Goal: Information Seeking & Learning: Learn about a topic

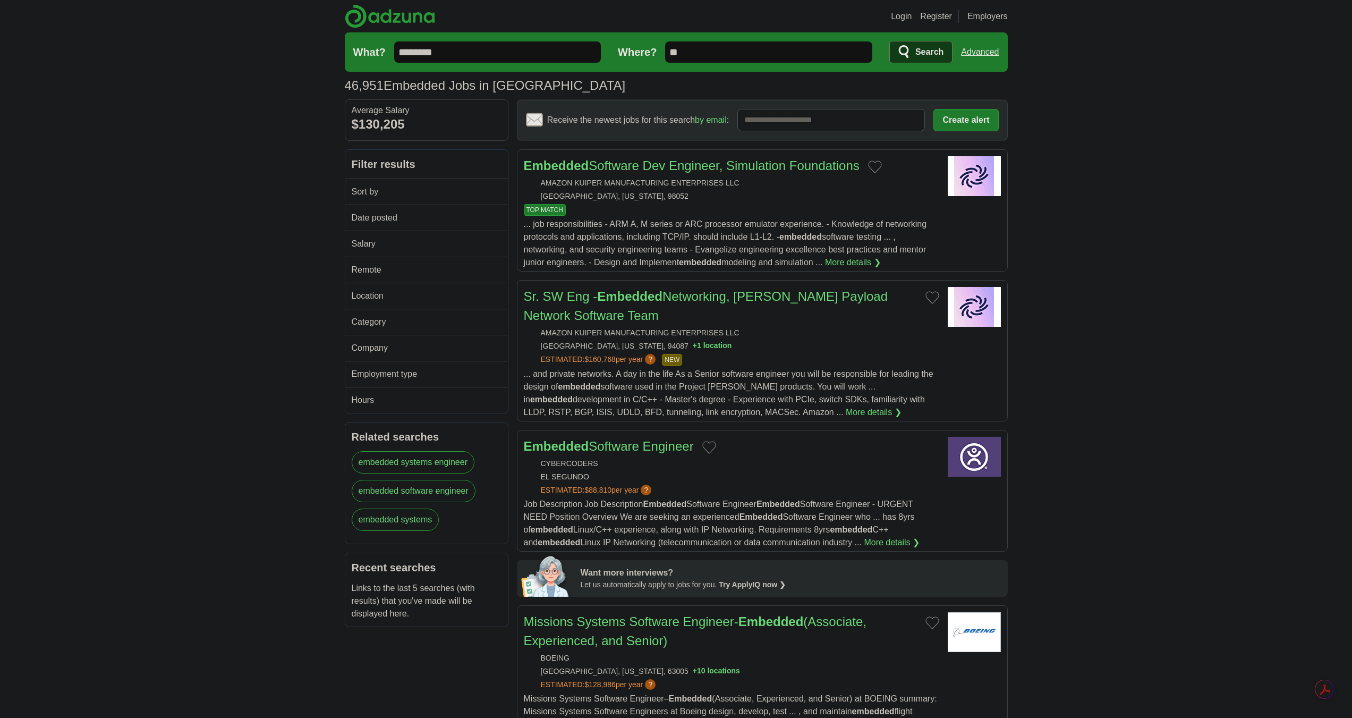
click at [465, 273] on h2 "Remote" at bounding box center [423, 270] width 142 height 13
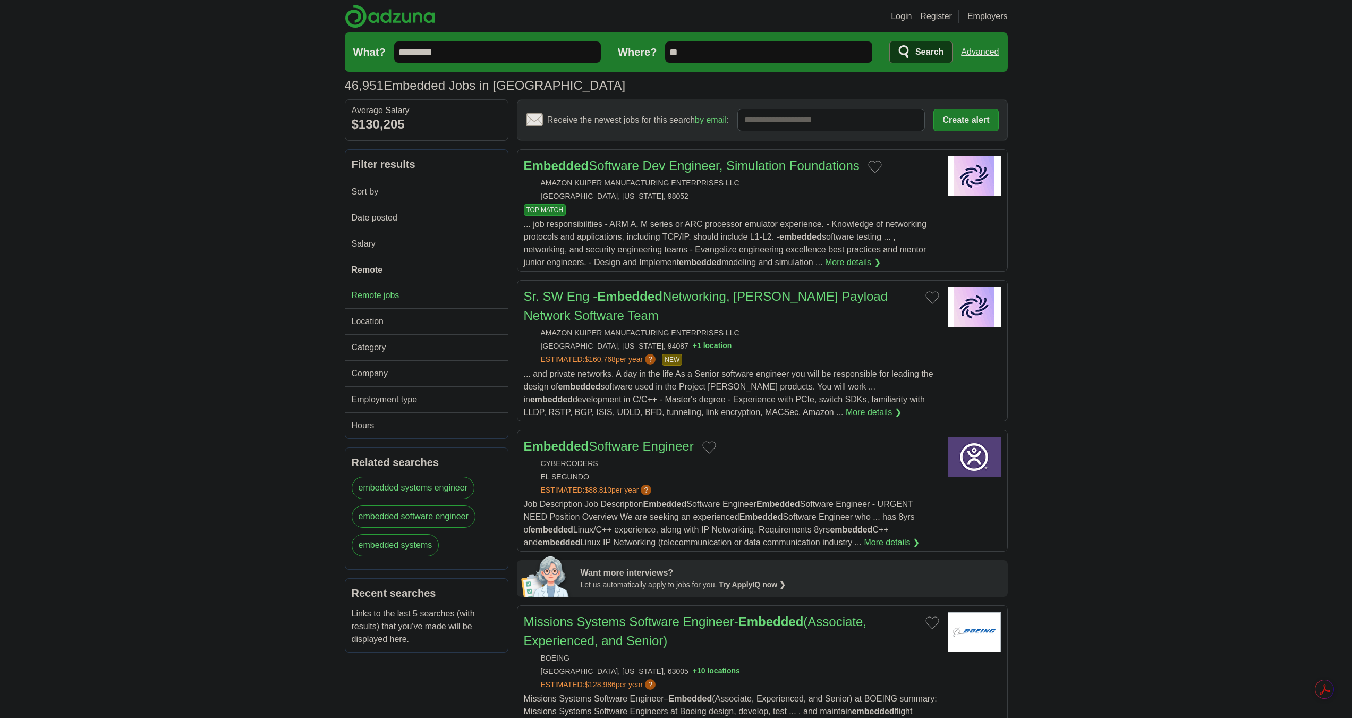
click at [375, 294] on link "Remote jobs" at bounding box center [376, 295] width 48 height 9
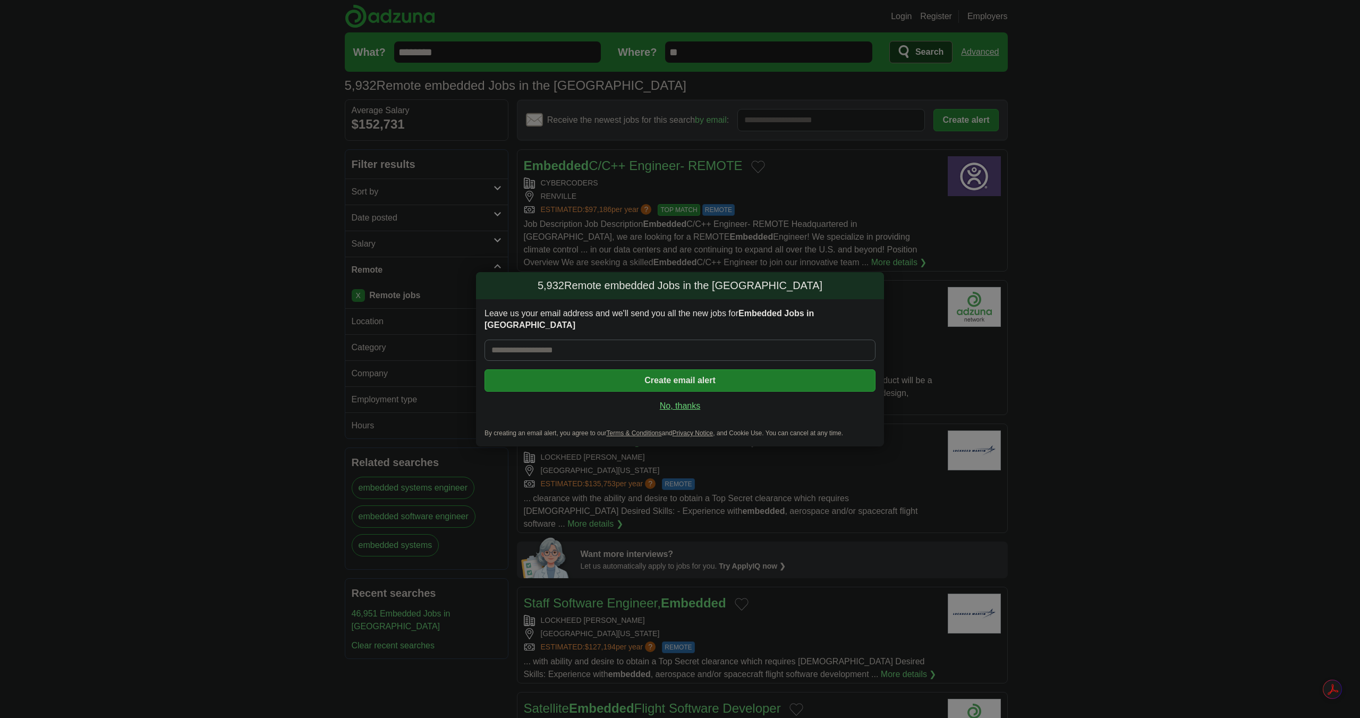
click at [680, 403] on link "No, thanks" at bounding box center [680, 406] width 374 height 12
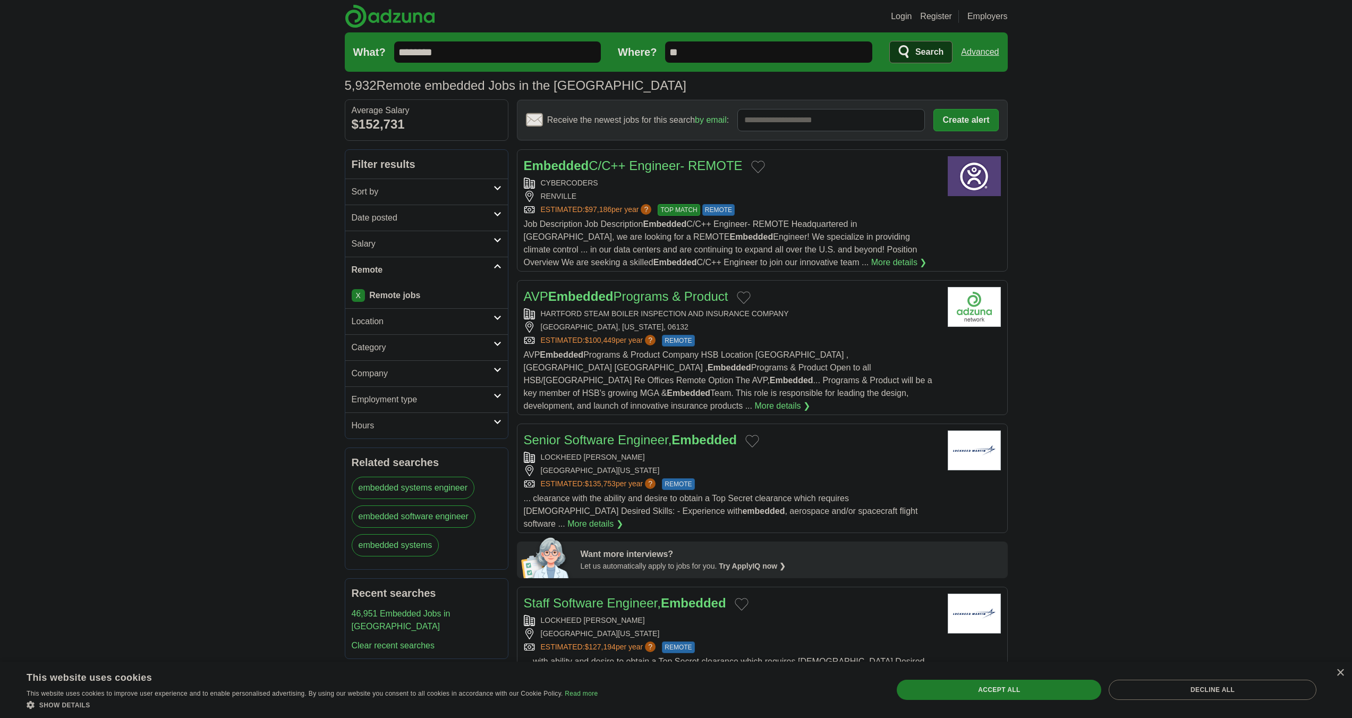
click at [763, 57] on input "**" at bounding box center [768, 51] width 207 height 21
click at [919, 50] on span "Search" at bounding box center [930, 51] width 28 height 21
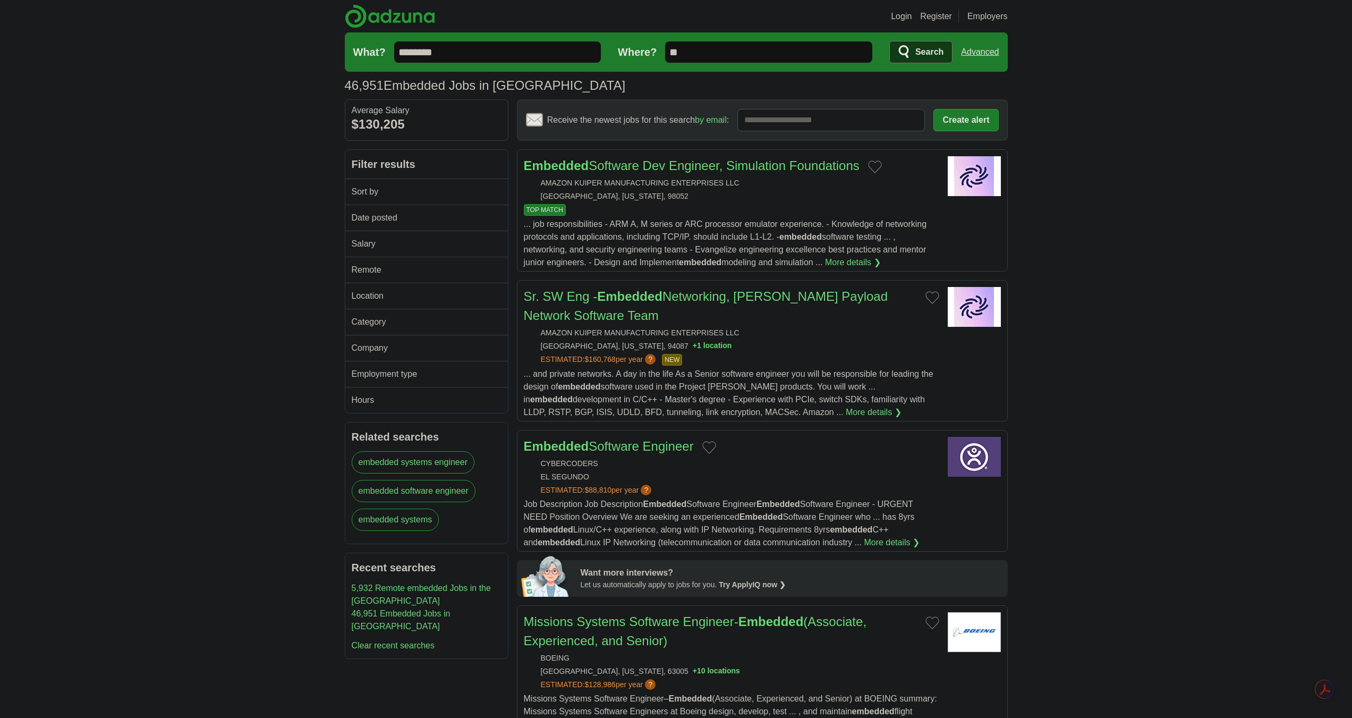
click at [455, 268] on h2 "Remote" at bounding box center [423, 270] width 142 height 13
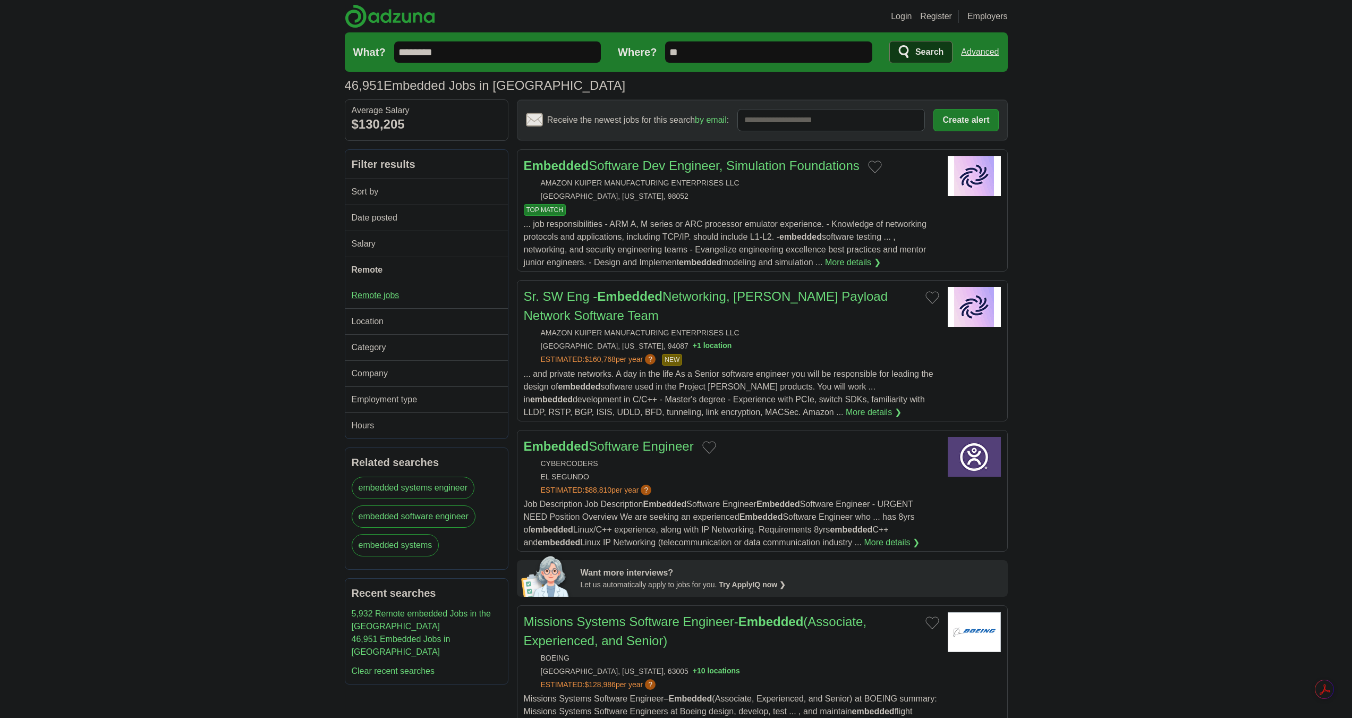
click at [386, 298] on link "Remote jobs" at bounding box center [376, 295] width 48 height 9
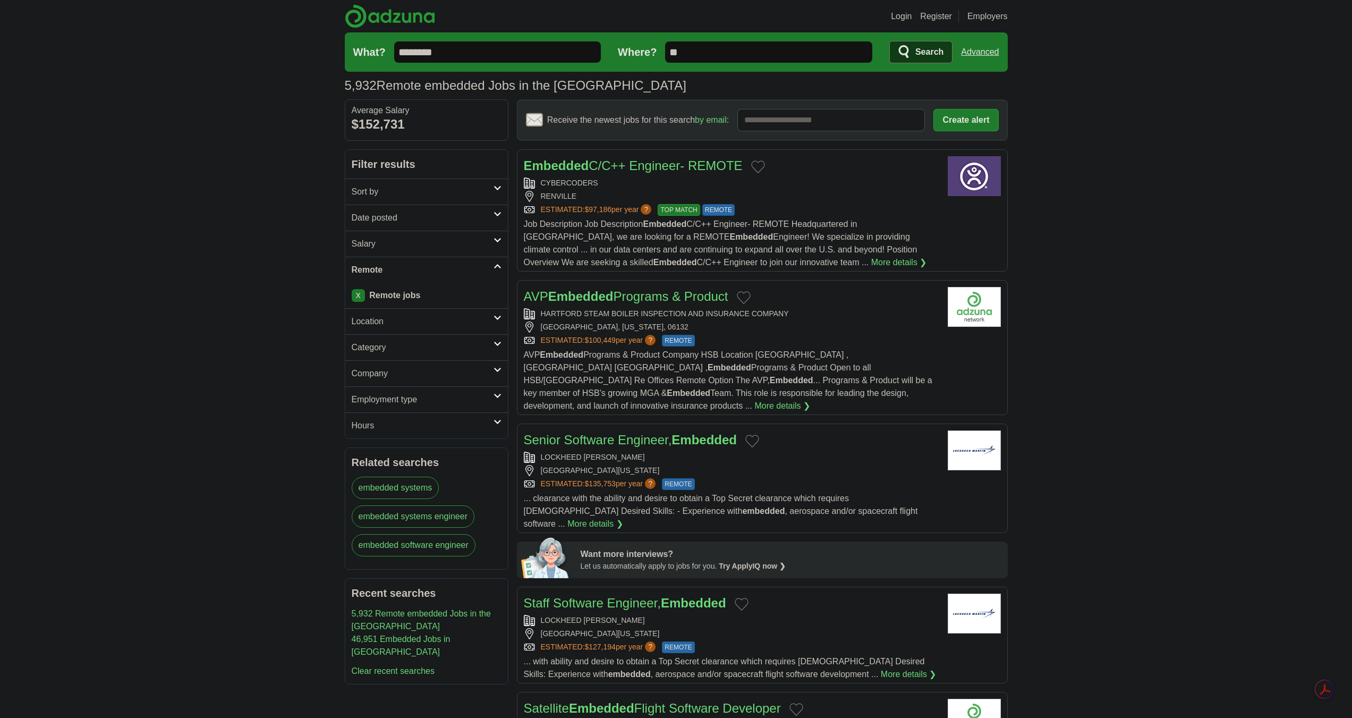
click at [471, 322] on h2 "Location" at bounding box center [423, 321] width 142 height 13
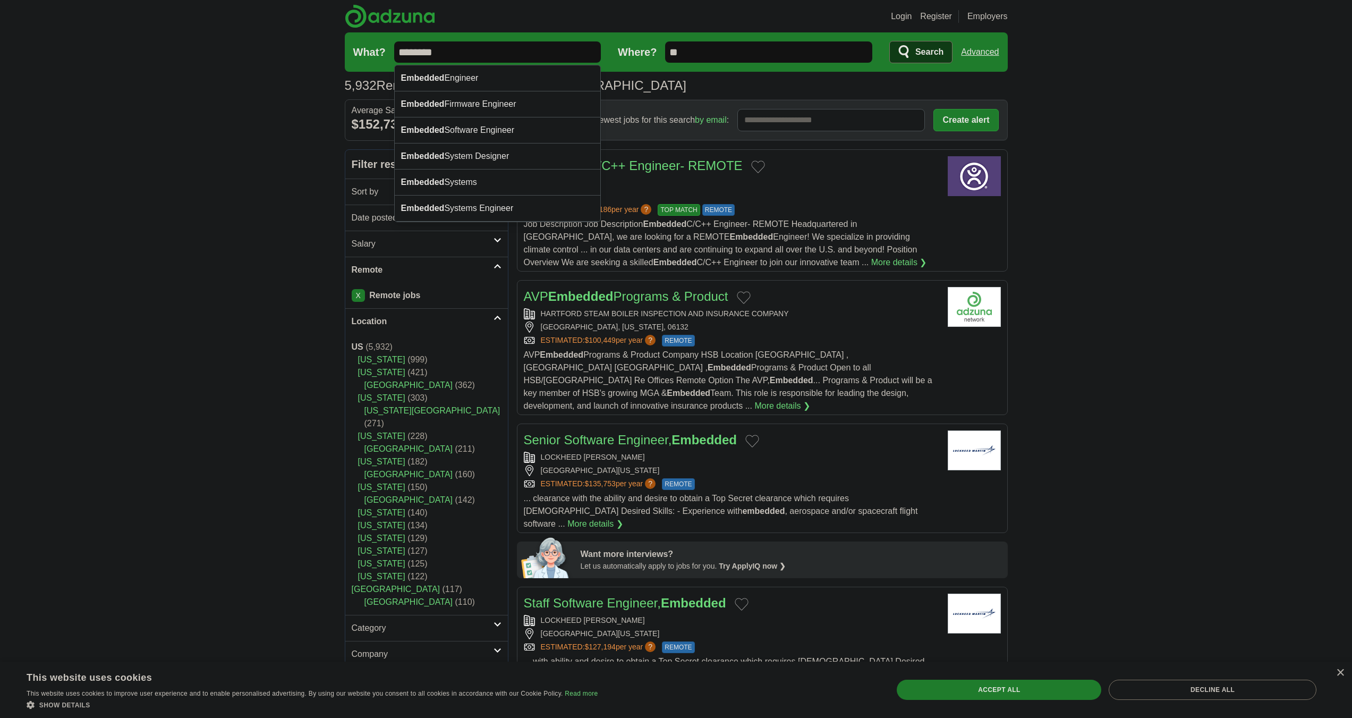
click at [487, 53] on input "********" at bounding box center [497, 51] width 207 height 21
type input "********"
click at [890, 41] on button "Search" at bounding box center [921, 52] width 63 height 22
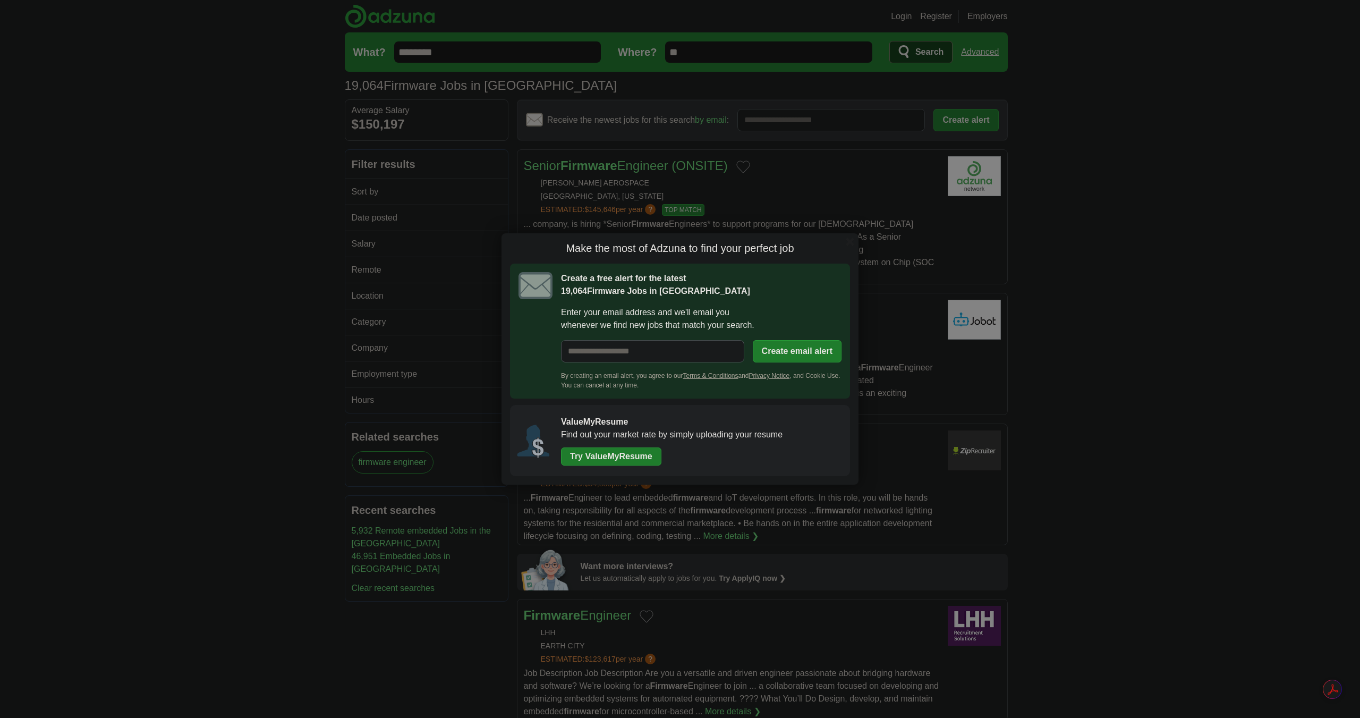
click at [854, 249] on div "Make the most of Adzuna to find your perfect job Create a free alert for the la…" at bounding box center [680, 358] width 357 height 251
click at [850, 240] on button "button" at bounding box center [850, 242] width 12 height 12
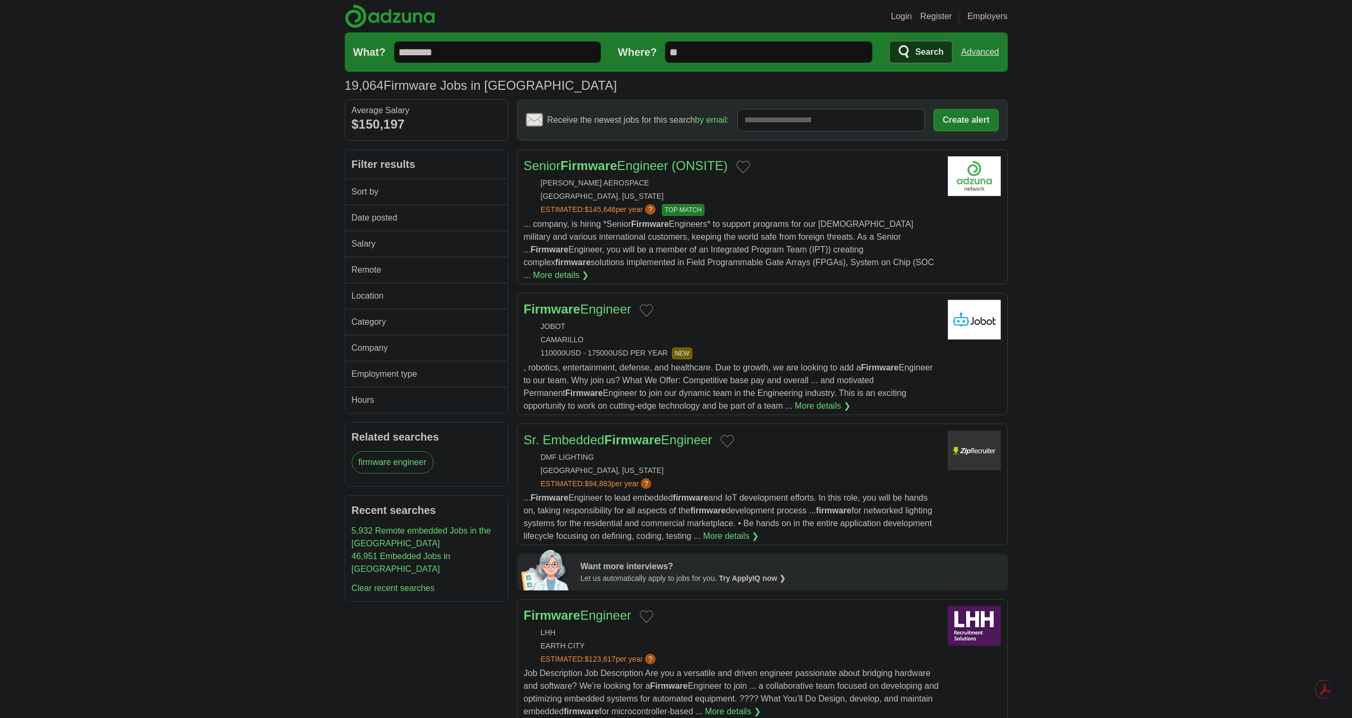
click at [452, 280] on link "Remote" at bounding box center [426, 270] width 163 height 26
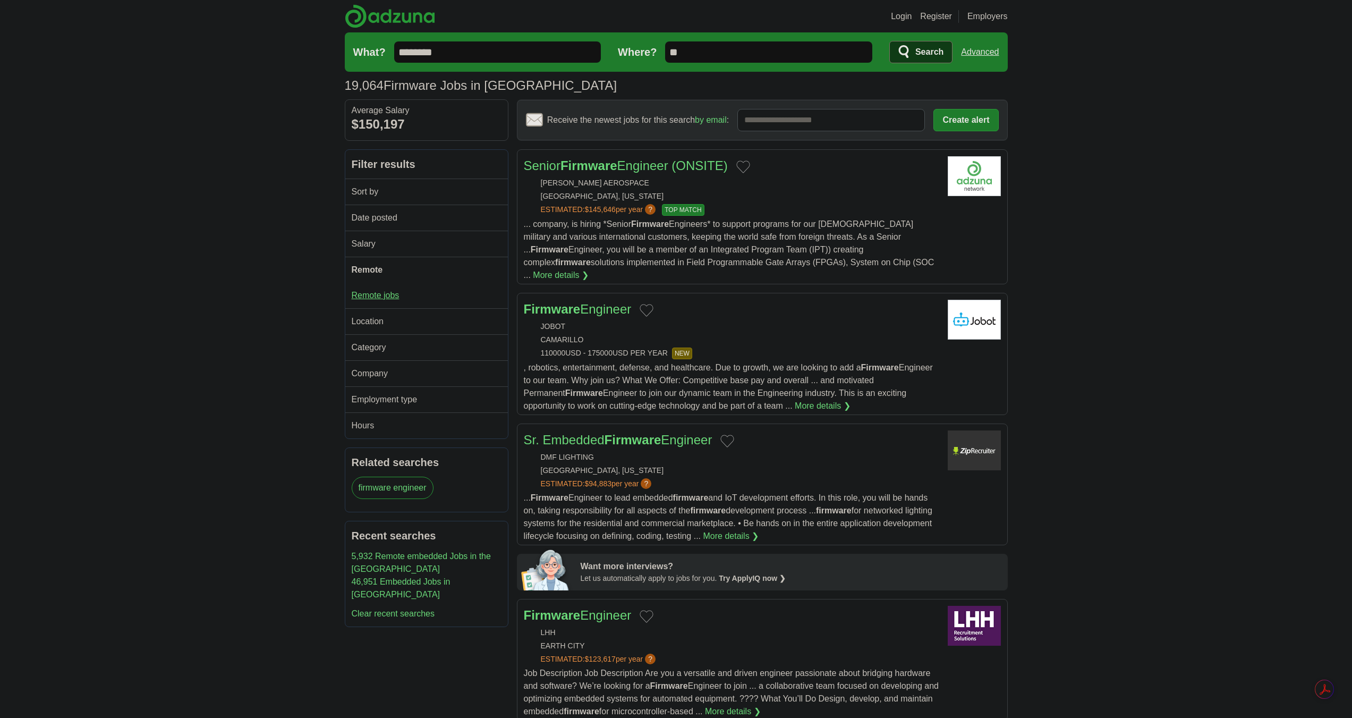
click at [378, 294] on link "Remote jobs" at bounding box center [376, 295] width 48 height 9
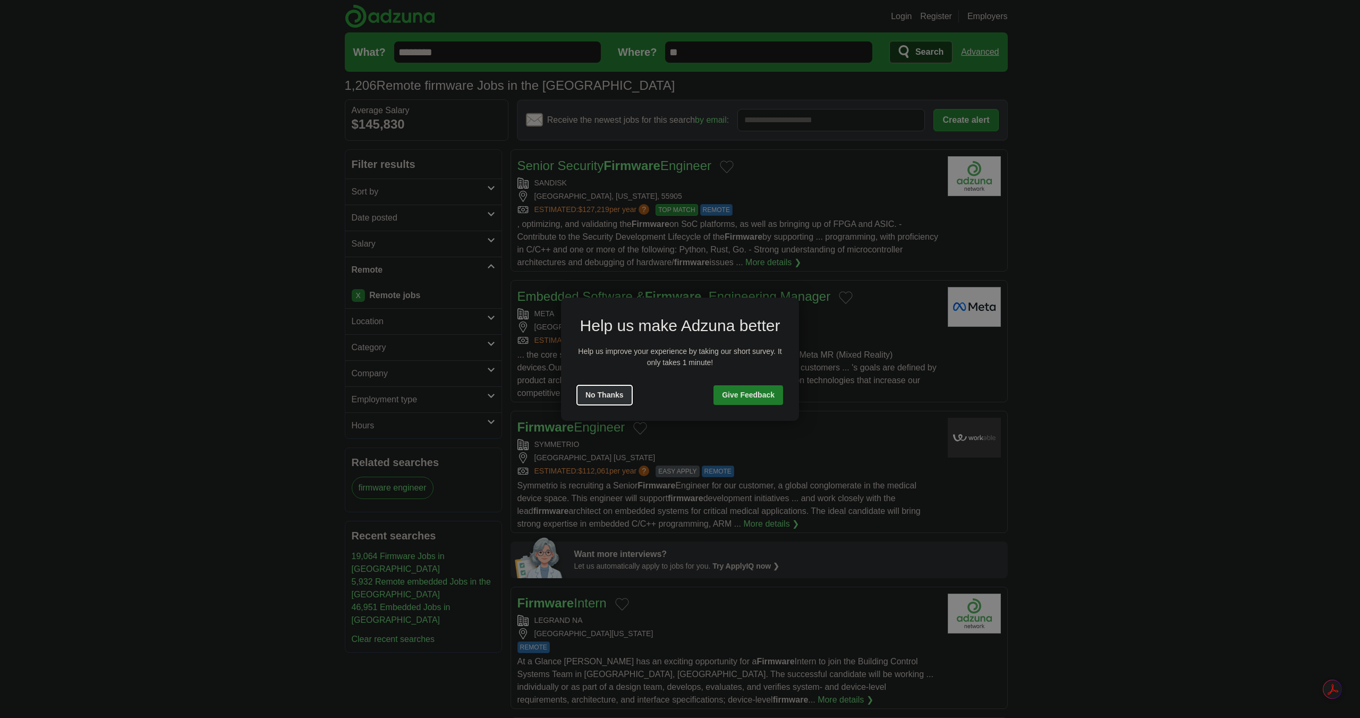
click at [620, 394] on button "No Thanks" at bounding box center [604, 395] width 55 height 20
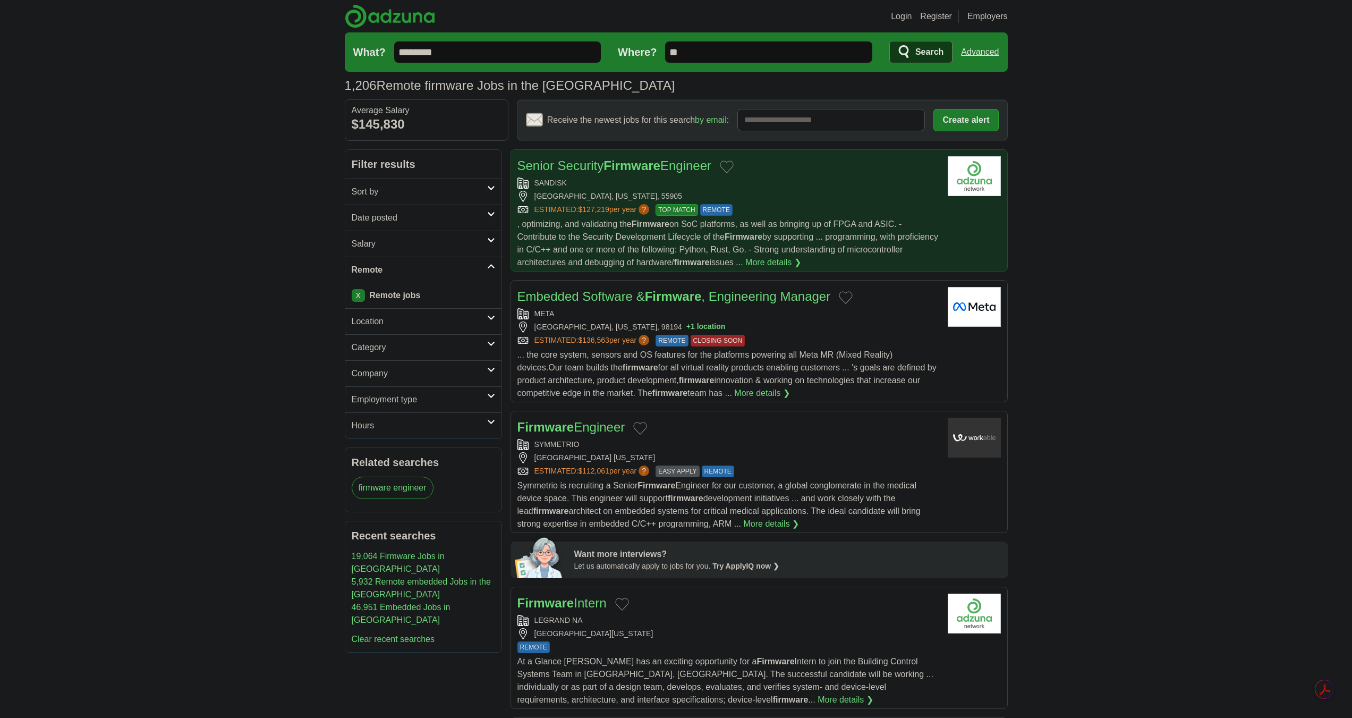
click at [859, 179] on div "SANDISK" at bounding box center [729, 182] width 422 height 11
